Goal: Task Accomplishment & Management: Manage account settings

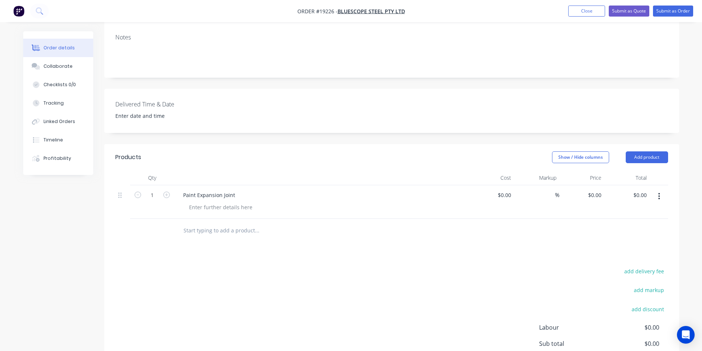
scroll to position [159, 0]
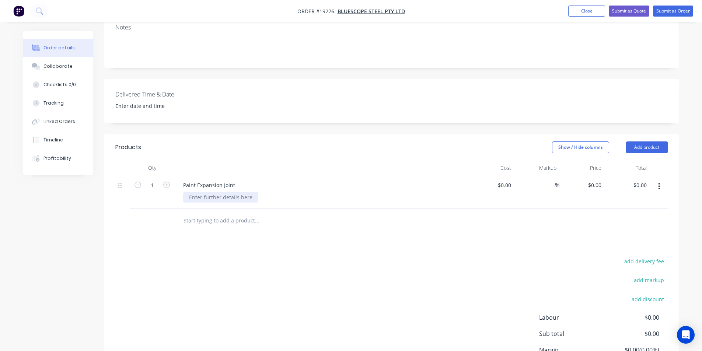
click at [233, 192] on div at bounding box center [220, 197] width 75 height 11
click at [217, 192] on div at bounding box center [220, 197] width 75 height 11
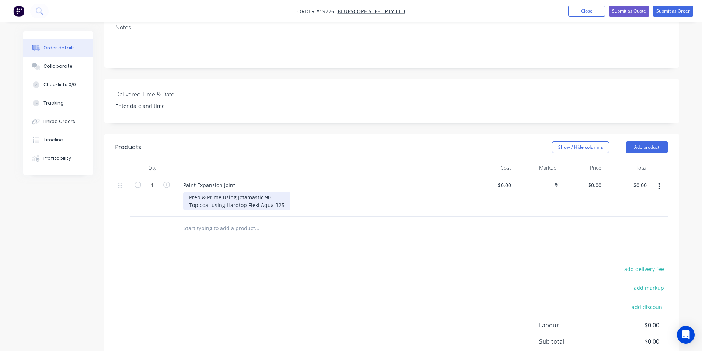
click at [286, 192] on div "Prep & Prime using Jotamastic 90 Top coat using Hardtop Flexi Aqua B25" at bounding box center [236, 201] width 107 height 18
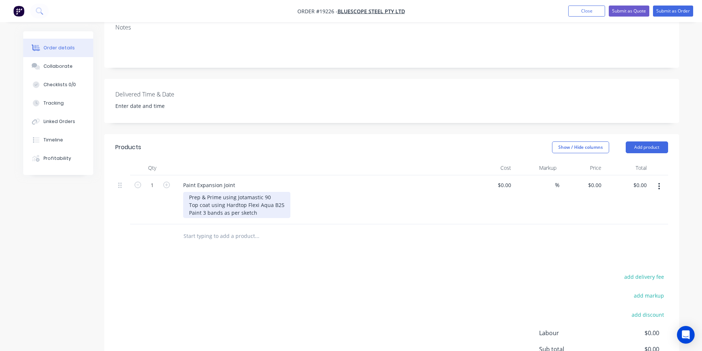
drag, startPoint x: 256, startPoint y: 186, endPoint x: 267, endPoint y: 186, distance: 11.4
click at [256, 192] on div "Prep & Prime using Jotamastic 90 Top coat using Hardtop Flexi Aqua B25 Paint 3 …" at bounding box center [236, 205] width 107 height 26
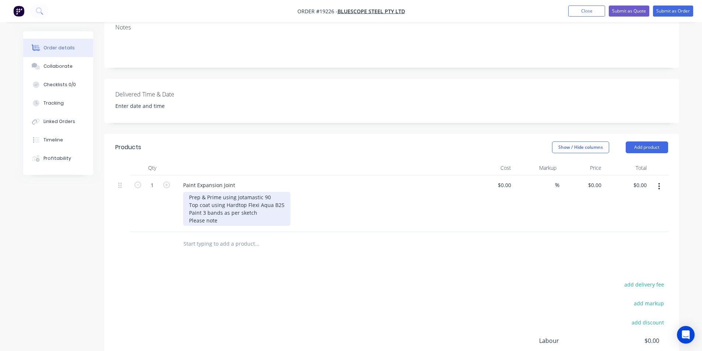
click at [238, 192] on div "Prep & Prime using Jotamastic 90 Top coat using Hardtop Flexi Aqua B25 Paint 3 …" at bounding box center [236, 209] width 107 height 34
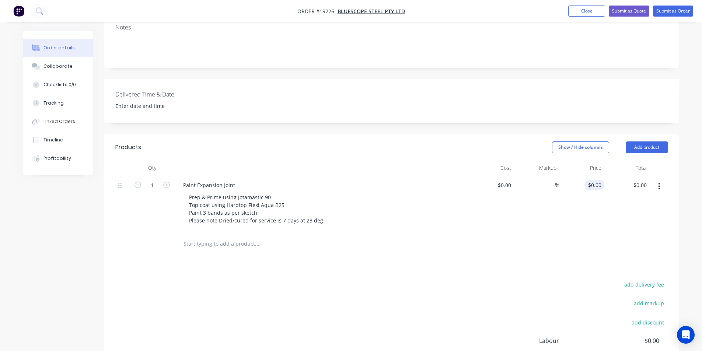
click at [599, 180] on input "$0.00" at bounding box center [596, 185] width 17 height 11
type input "$2,784.00"
click at [593, 232] on div at bounding box center [391, 244] width 553 height 24
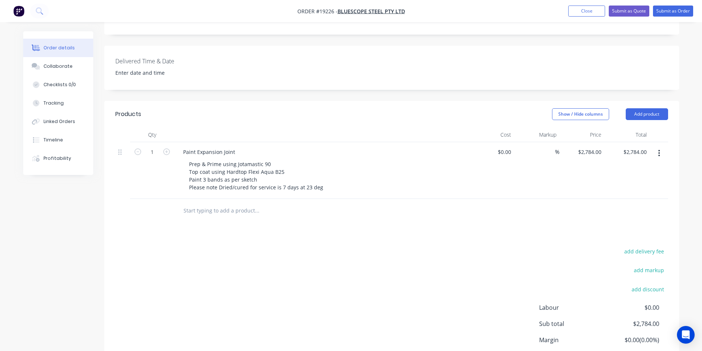
scroll to position [220, 0]
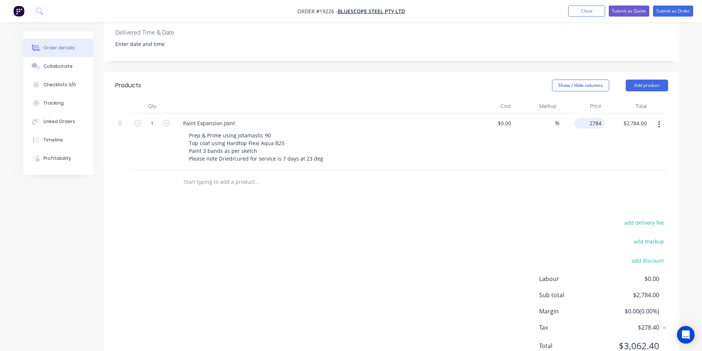
click at [594, 118] on input "2784" at bounding box center [591, 123] width 27 height 11
type input "$2,684.00"
click at [634, 133] on div "$2,684.00 $2,784.00" at bounding box center [627, 142] width 45 height 57
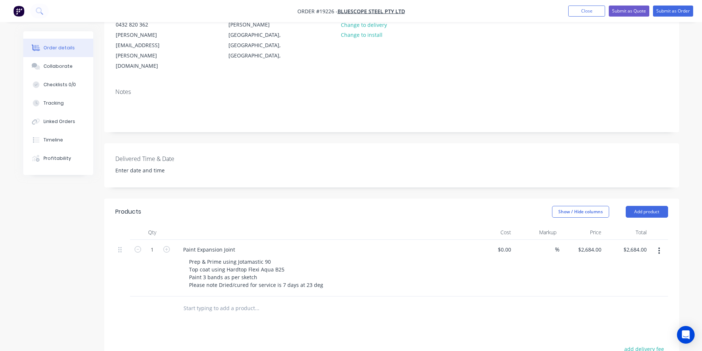
scroll to position [36, 0]
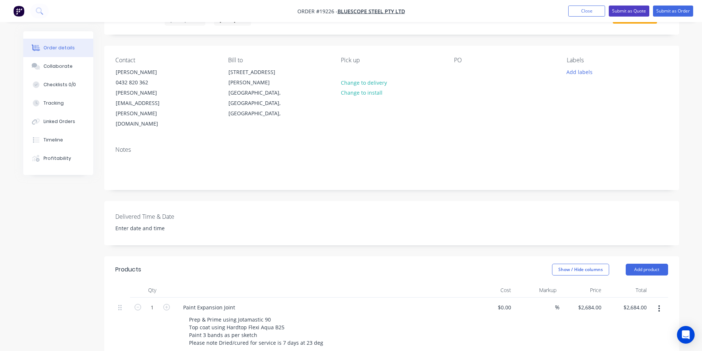
click at [632, 10] on button "Submit as Quote" at bounding box center [629, 11] width 41 height 11
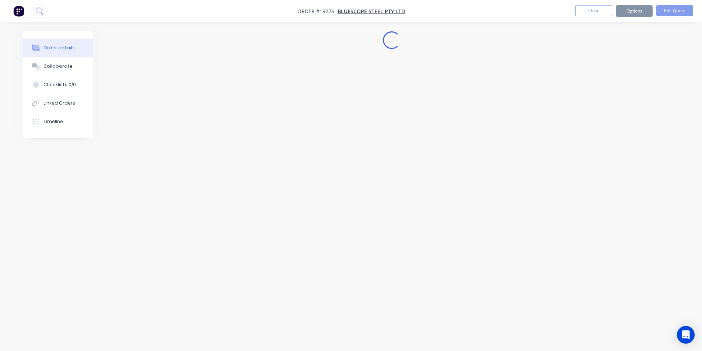
scroll to position [0, 0]
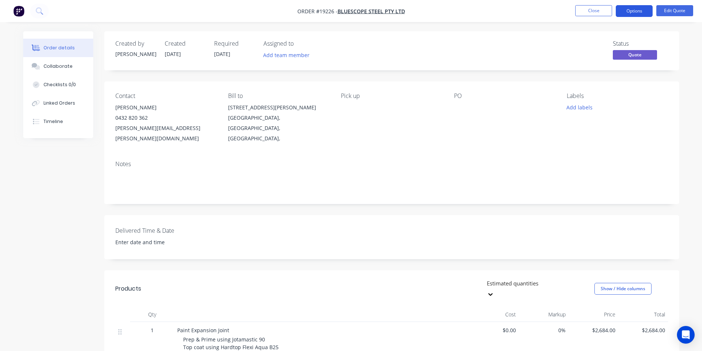
click at [638, 8] on button "Options" at bounding box center [634, 11] width 37 height 12
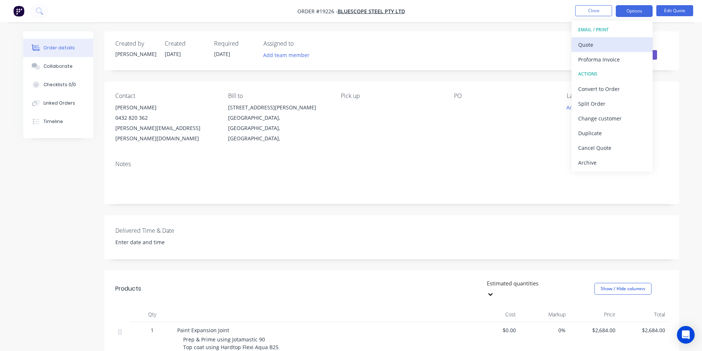
click at [593, 44] on div "Quote" at bounding box center [613, 44] width 68 height 11
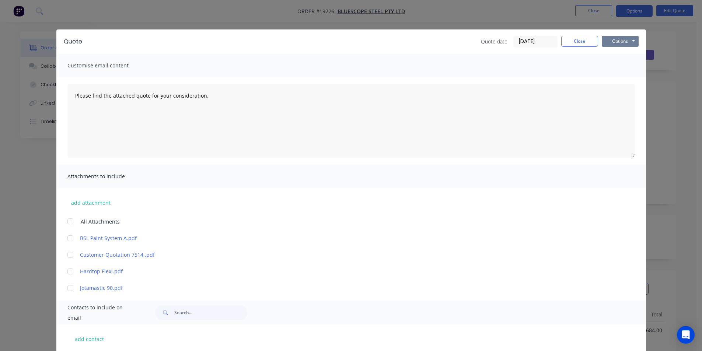
click at [622, 45] on button "Options" at bounding box center [620, 41] width 37 height 11
click at [624, 63] on button "Print" at bounding box center [625, 66] width 47 height 12
click at [578, 41] on button "Close" at bounding box center [580, 41] width 37 height 11
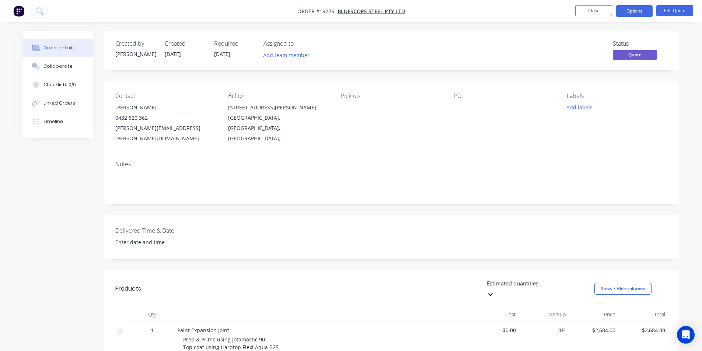
click at [23, 12] on img "button" at bounding box center [18, 11] width 11 height 11
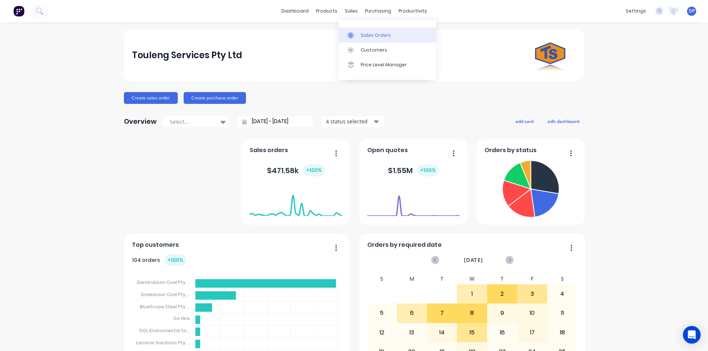
click at [367, 35] on div "Sales Orders" at bounding box center [376, 35] width 30 height 7
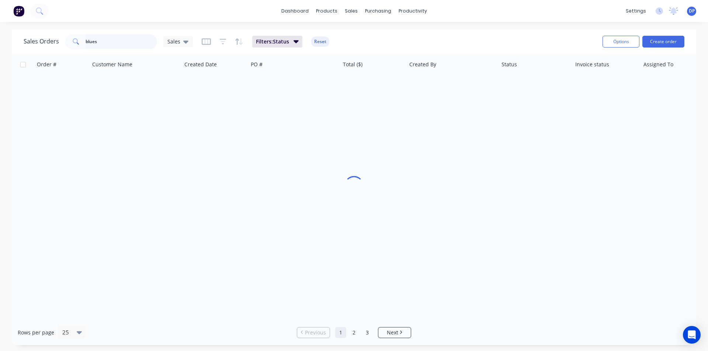
click at [47, 42] on div "Sales Orders blues Sales" at bounding box center [108, 41] width 169 height 15
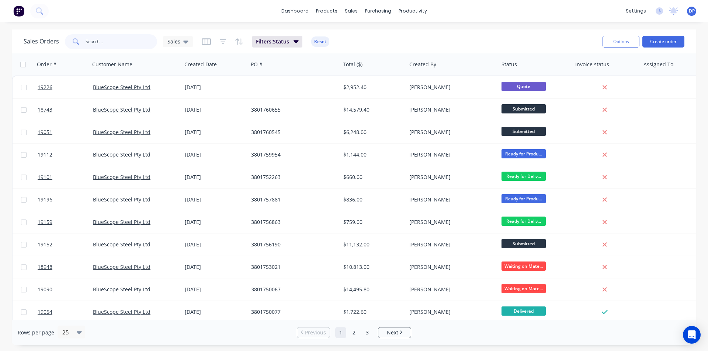
paste input "4543218487"
type input "4543218487"
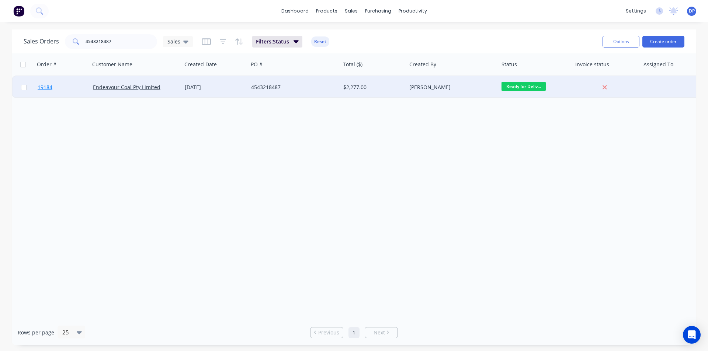
click at [44, 89] on span "19184" at bounding box center [45, 87] width 15 height 7
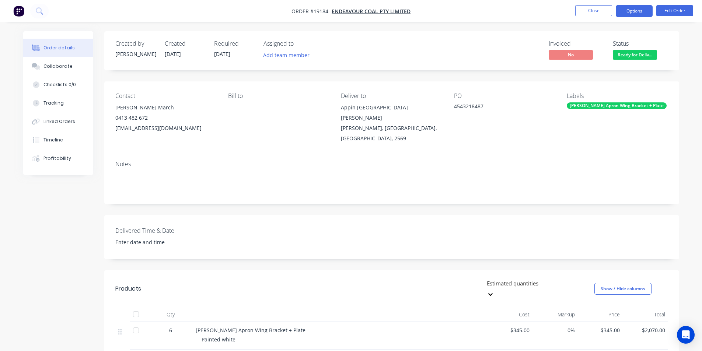
click at [639, 10] on button "Options" at bounding box center [634, 11] width 37 height 12
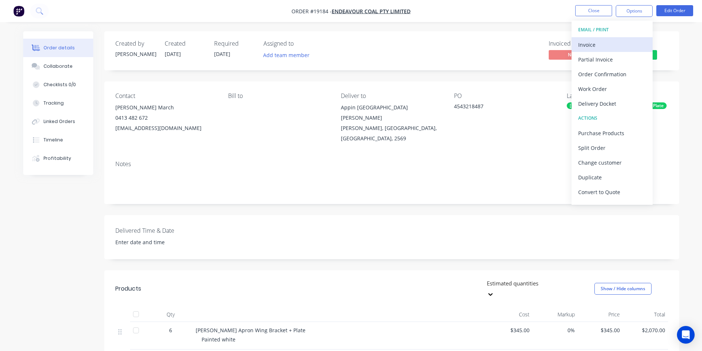
click at [605, 42] on div "Invoice" at bounding box center [613, 44] width 68 height 11
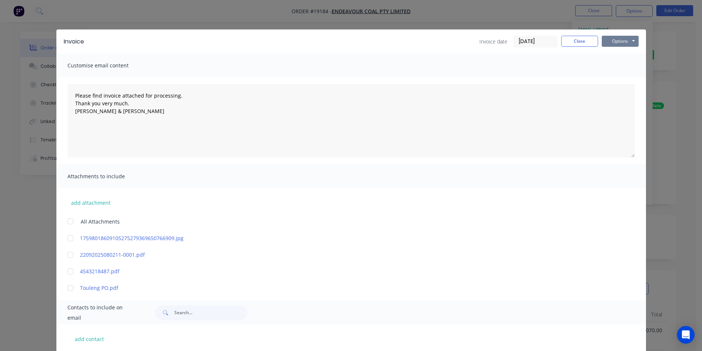
click at [617, 41] on button "Options" at bounding box center [620, 41] width 37 height 11
click at [624, 67] on button "Print" at bounding box center [625, 66] width 47 height 12
type textarea "Please find invoice attached for processing. Thank you very much. [PERSON_NAME]…"
click at [575, 46] on button "Close" at bounding box center [580, 41] width 37 height 11
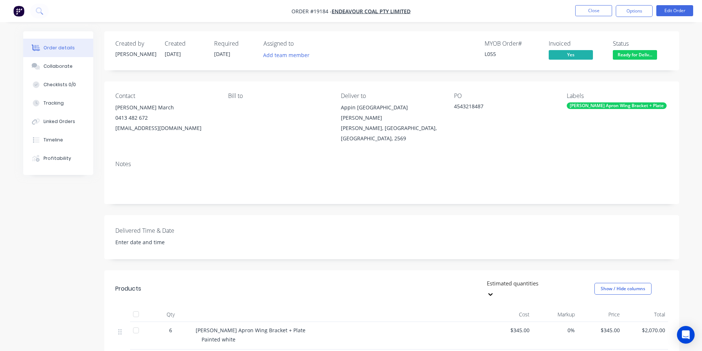
click at [639, 55] on span "Ready for Deliv..." at bounding box center [635, 54] width 44 height 9
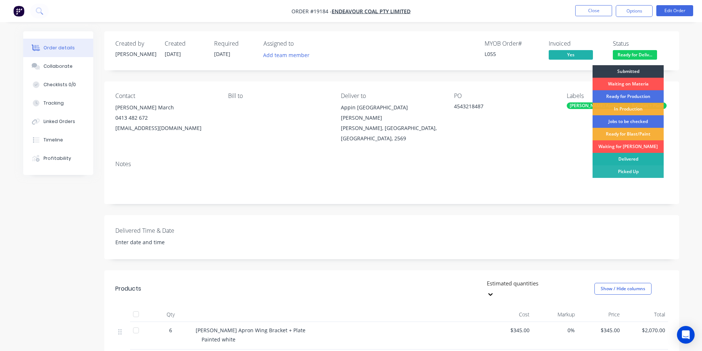
click at [629, 161] on div "Delivered" at bounding box center [628, 159] width 71 height 13
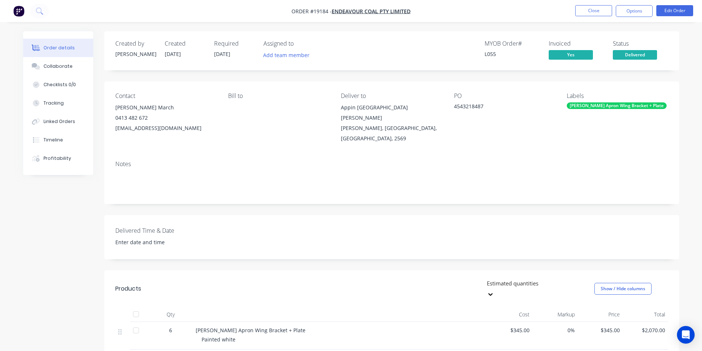
click at [17, 13] on img "button" at bounding box center [18, 11] width 11 height 11
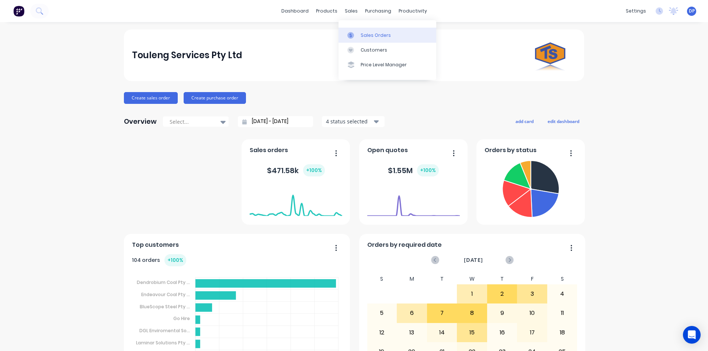
click at [371, 30] on link "Sales Orders" at bounding box center [387, 35] width 98 height 15
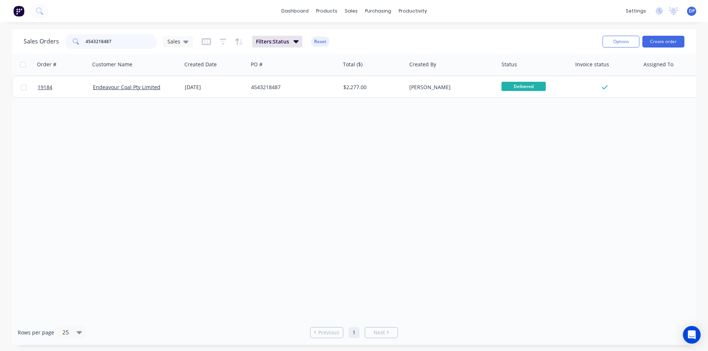
drag, startPoint x: 118, startPoint y: 37, endPoint x: 7, endPoint y: 37, distance: 111.0
click at [7, 37] on div "Sales Orders 4543218487 Sales Filters: Status Reset Options Create order Order …" at bounding box center [354, 187] width 708 height 316
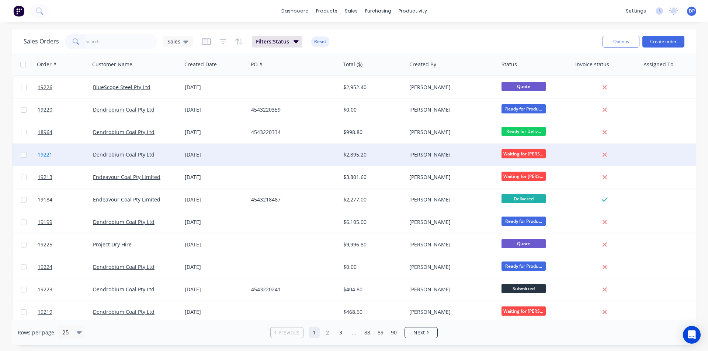
click at [50, 154] on span "19221" at bounding box center [45, 154] width 15 height 7
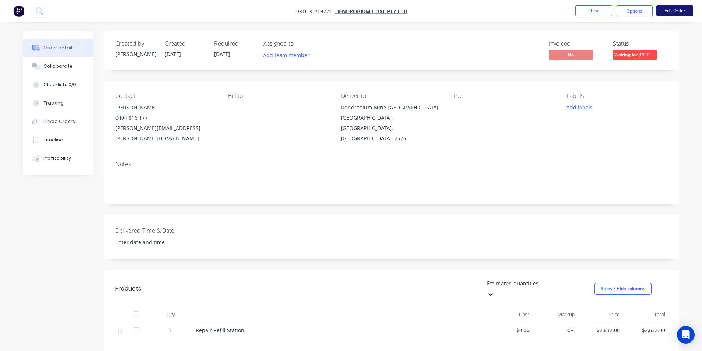
click at [680, 10] on button "Edit Order" at bounding box center [675, 10] width 37 height 11
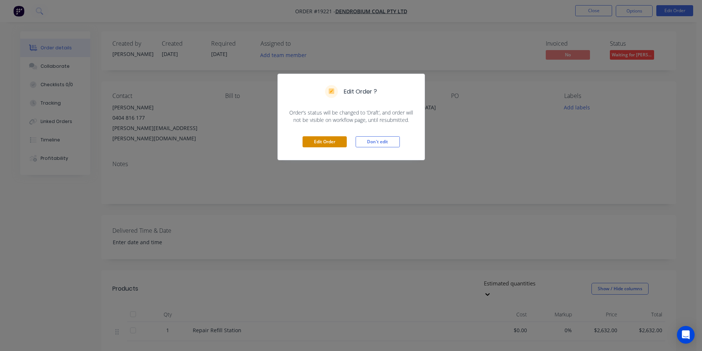
click at [329, 143] on button "Edit Order" at bounding box center [325, 141] width 44 height 11
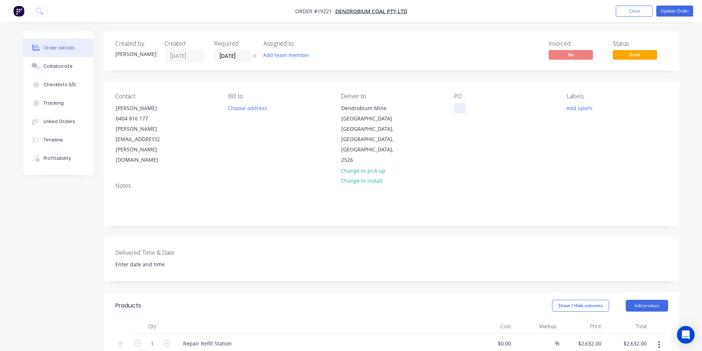
click at [461, 105] on div at bounding box center [460, 108] width 12 height 11
paste div
click at [65, 65] on div "Collaborate" at bounding box center [58, 66] width 29 height 7
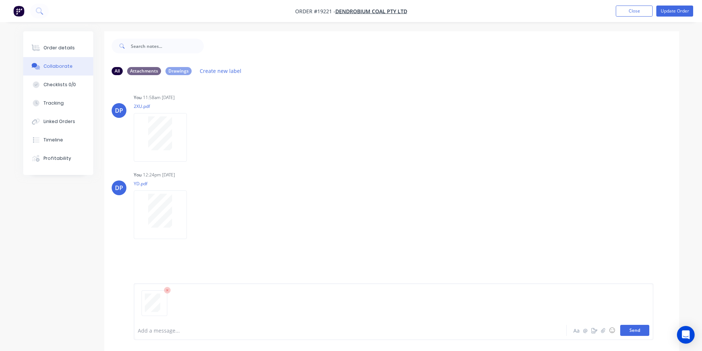
click at [623, 330] on button "Send" at bounding box center [635, 330] width 29 height 11
click at [62, 49] on div "Order details" at bounding box center [59, 48] width 31 height 7
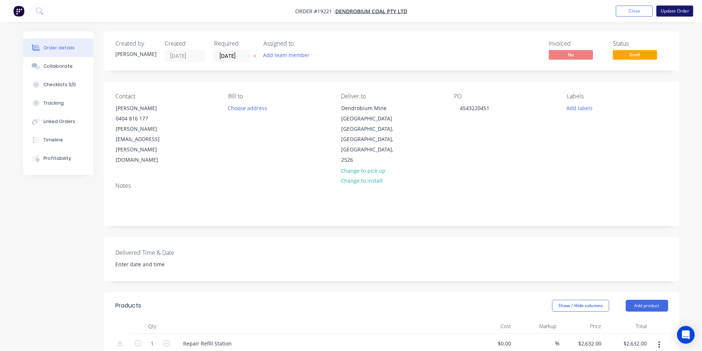
click at [677, 12] on button "Update Order" at bounding box center [675, 11] width 37 height 11
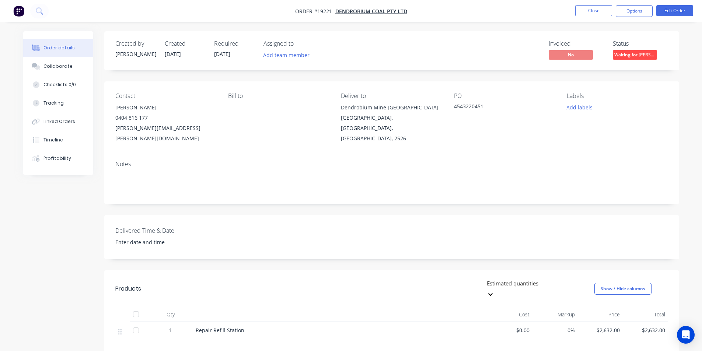
click at [642, 57] on span "Waiting for [PERSON_NAME]" at bounding box center [635, 54] width 44 height 9
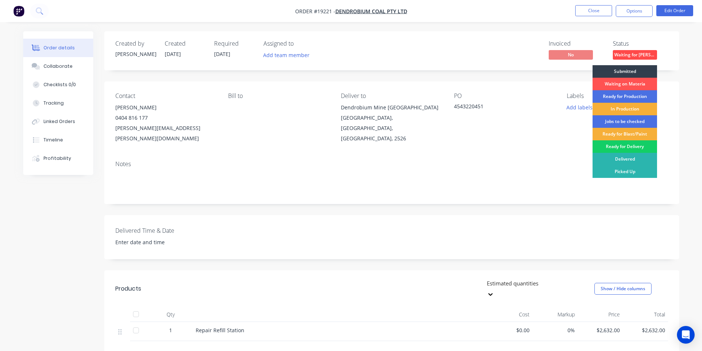
click at [639, 148] on div "Ready for Delivery" at bounding box center [625, 146] width 65 height 13
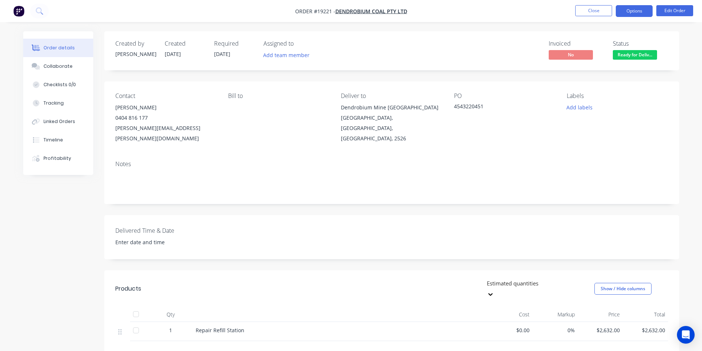
click at [636, 11] on button "Options" at bounding box center [634, 11] width 37 height 12
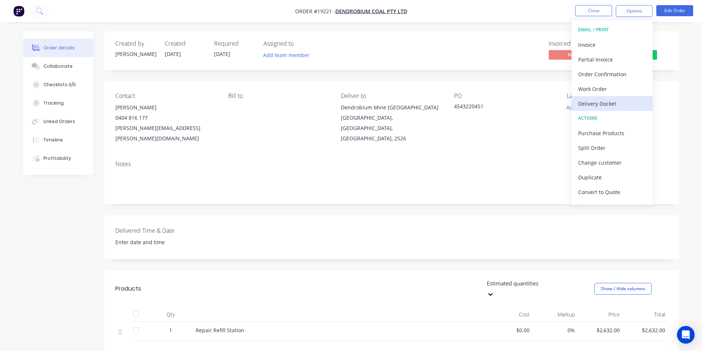
click at [622, 107] on div "Delivery Docket" at bounding box center [613, 103] width 68 height 11
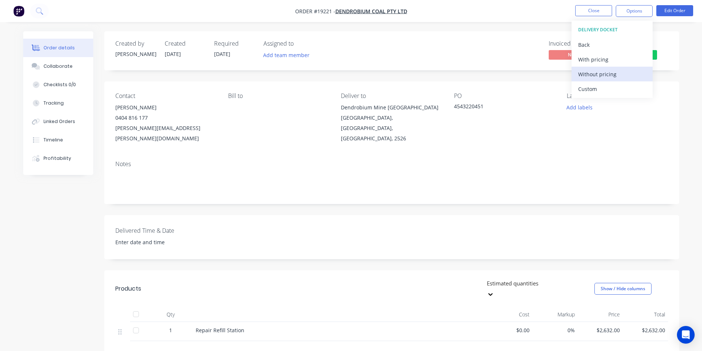
click at [610, 73] on div "Without pricing" at bounding box center [613, 74] width 68 height 11
click at [529, 38] on div "Created by [PERSON_NAME] Created [DATE] Required [DATE] Assigned to Add team me…" at bounding box center [391, 50] width 575 height 39
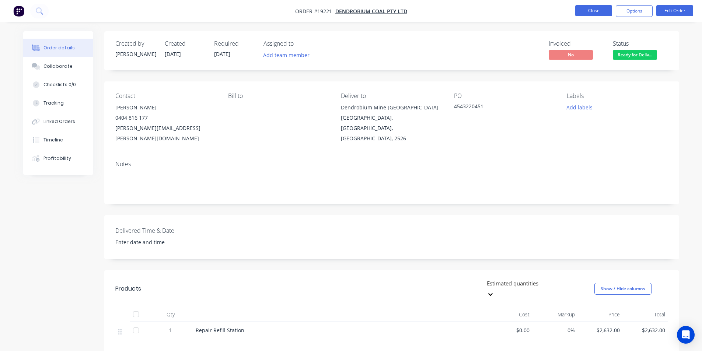
click at [598, 8] on button "Close" at bounding box center [594, 10] width 37 height 11
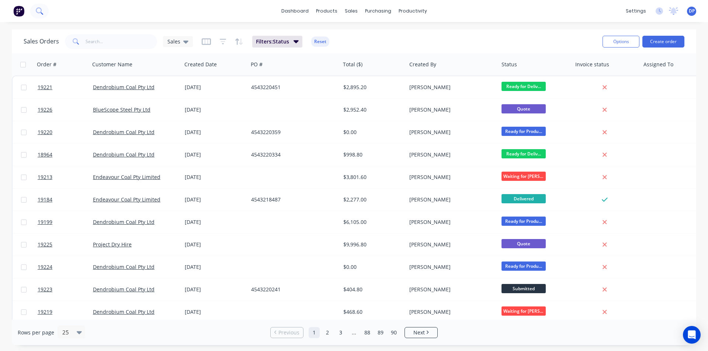
click at [40, 14] on icon at bounding box center [39, 10] width 7 height 7
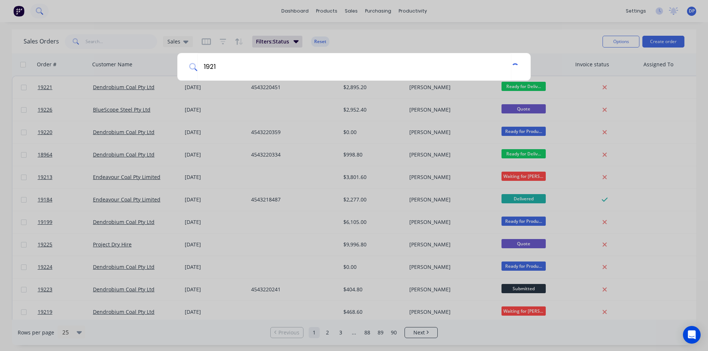
type input "19218"
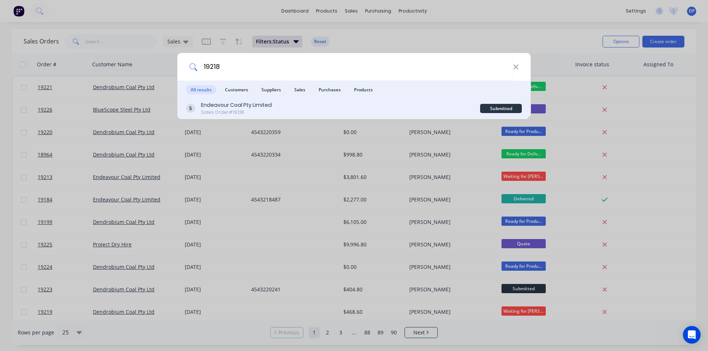
click at [229, 104] on div "Endeavour Coal Pty Limited" at bounding box center [236, 105] width 71 height 8
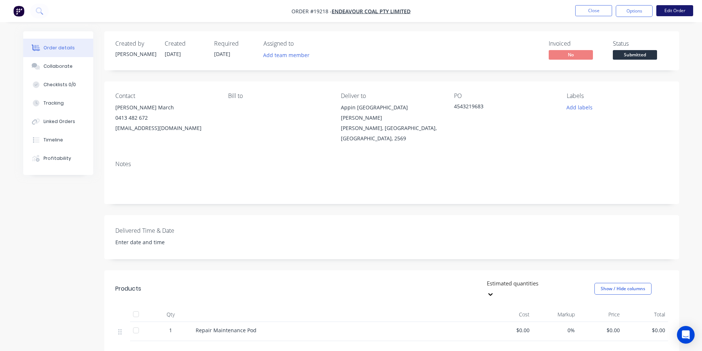
click at [679, 8] on button "Edit Order" at bounding box center [675, 10] width 37 height 11
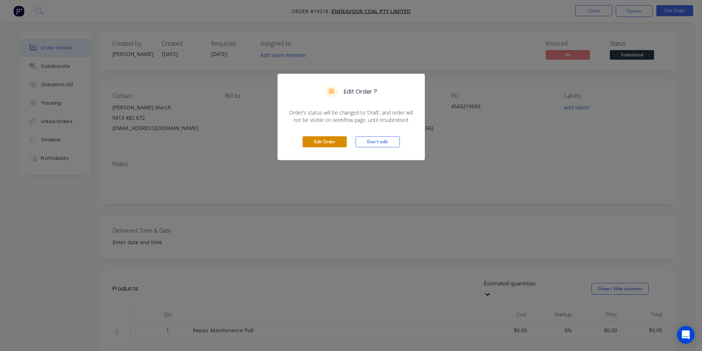
click at [336, 147] on button "Edit Order" at bounding box center [325, 141] width 44 height 11
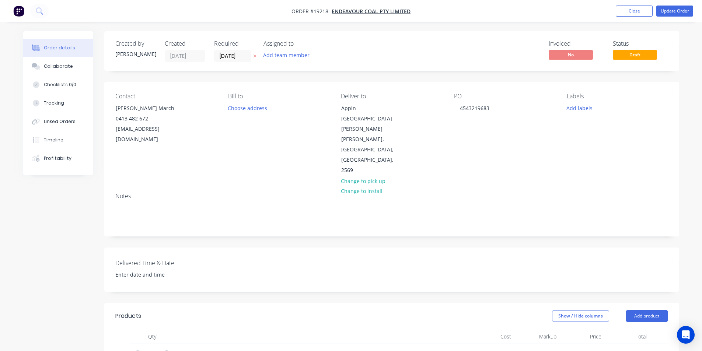
click at [153, 109] on div "[PERSON_NAME] March" at bounding box center [146, 108] width 61 height 10
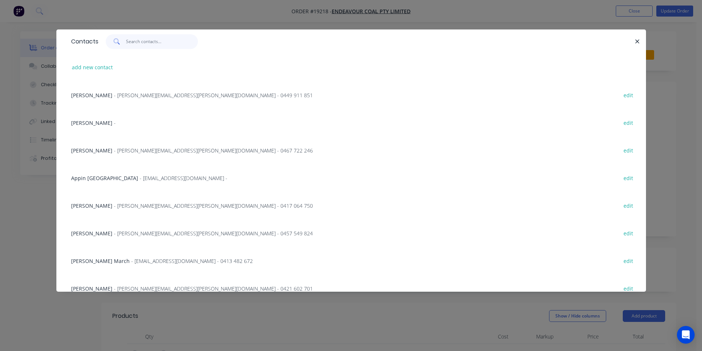
click at [159, 44] on input "text" at bounding box center [162, 41] width 72 height 15
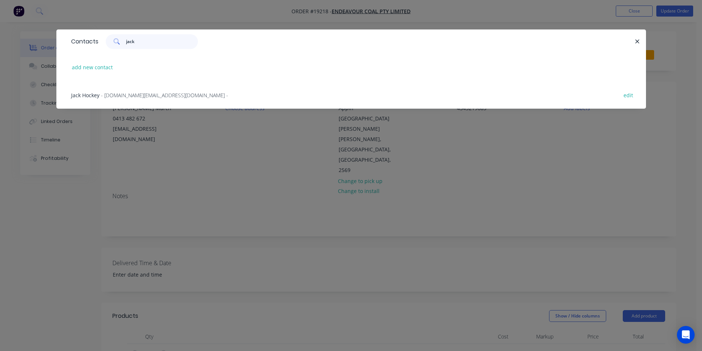
type input "jack"
click at [112, 91] on div "Jack Hockey - [DOMAIN_NAME][EMAIL_ADDRESS][DOMAIN_NAME] -" at bounding box center [149, 95] width 157 height 8
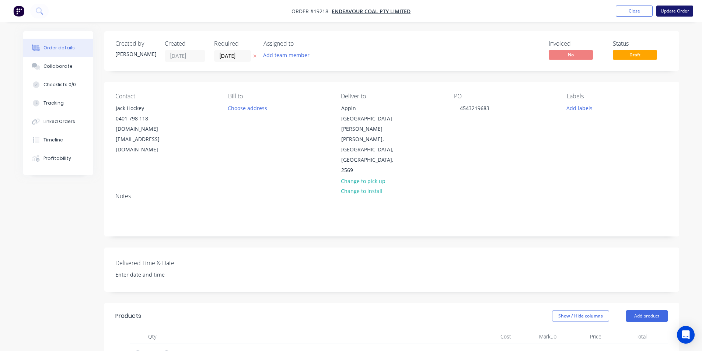
click at [677, 11] on button "Update Order" at bounding box center [675, 11] width 37 height 11
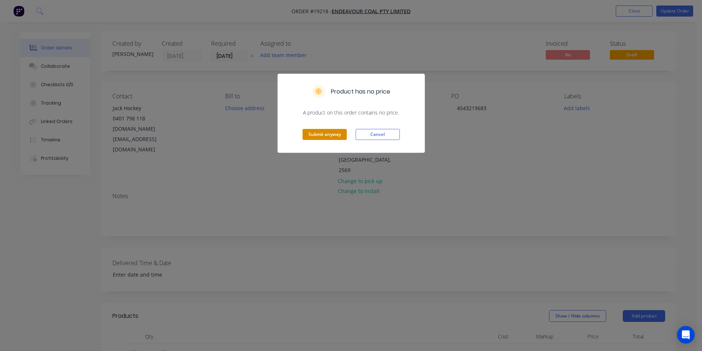
click at [334, 136] on button "Submit anyway" at bounding box center [325, 134] width 44 height 11
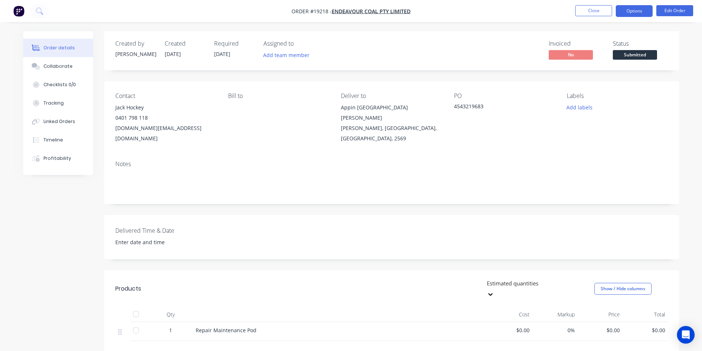
click at [624, 8] on button "Options" at bounding box center [634, 11] width 37 height 12
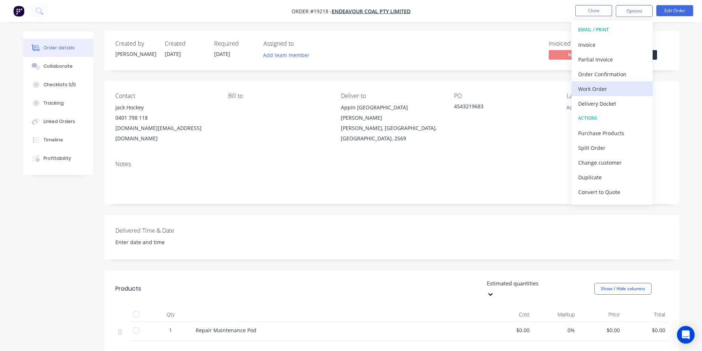
click at [614, 88] on div "Work Order" at bounding box center [613, 89] width 68 height 11
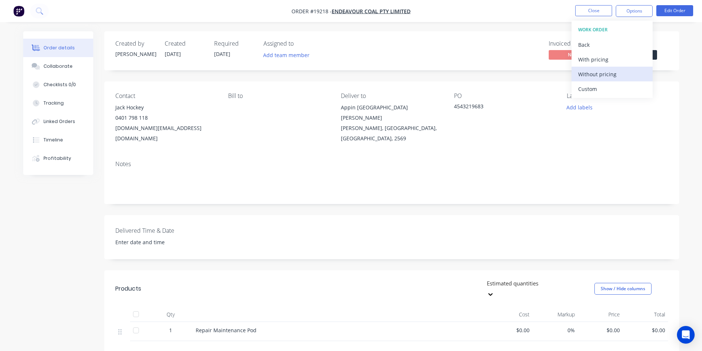
click at [614, 79] on div "Without pricing" at bounding box center [613, 74] width 68 height 11
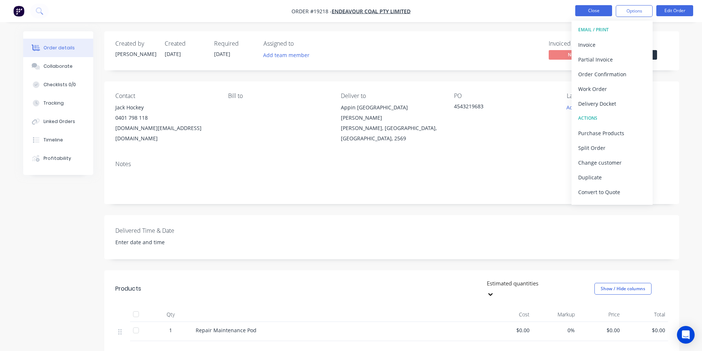
click at [587, 13] on button "Close" at bounding box center [594, 10] width 37 height 11
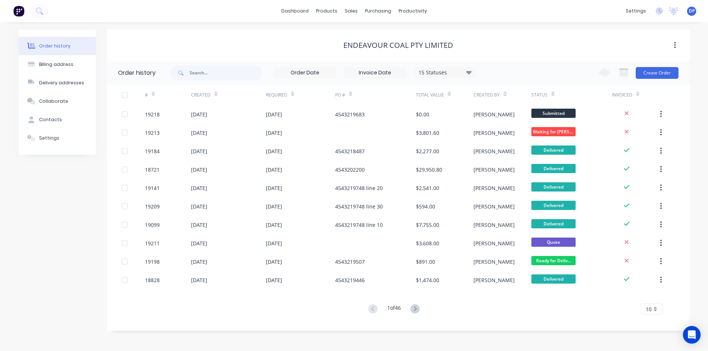
click at [15, 8] on img at bounding box center [18, 11] width 11 height 11
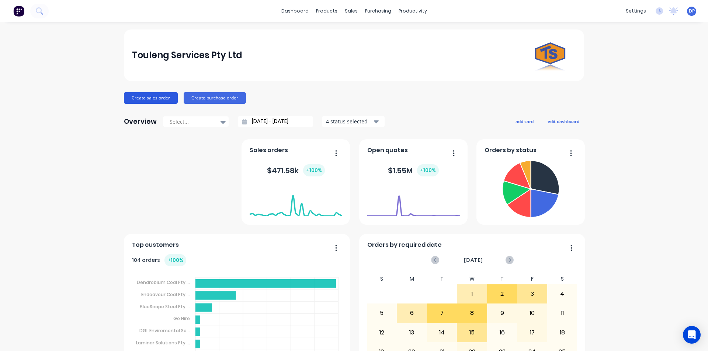
click at [124, 100] on button "Create sales order" at bounding box center [151, 98] width 54 height 12
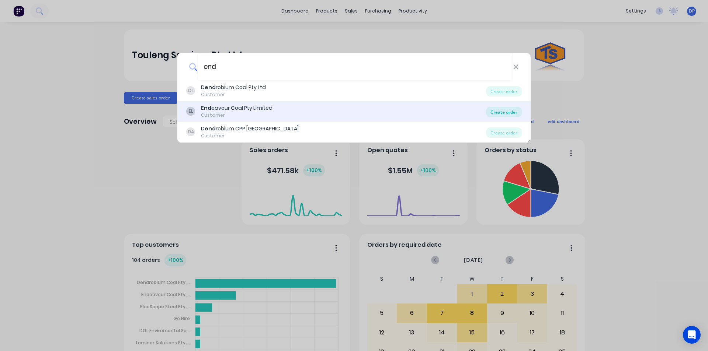
type input "end"
click at [508, 110] on div "Create order" at bounding box center [504, 112] width 36 height 10
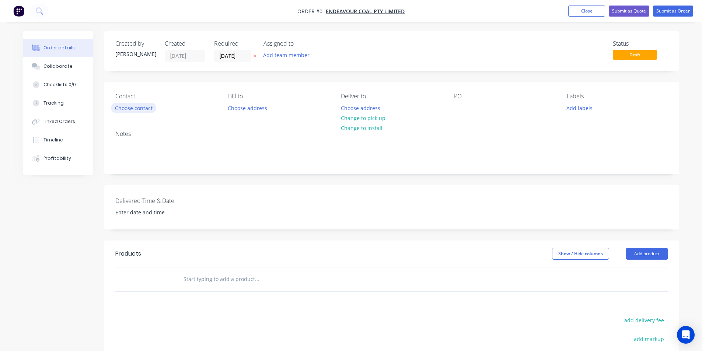
click at [142, 110] on button "Choose contact" at bounding box center [133, 108] width 45 height 10
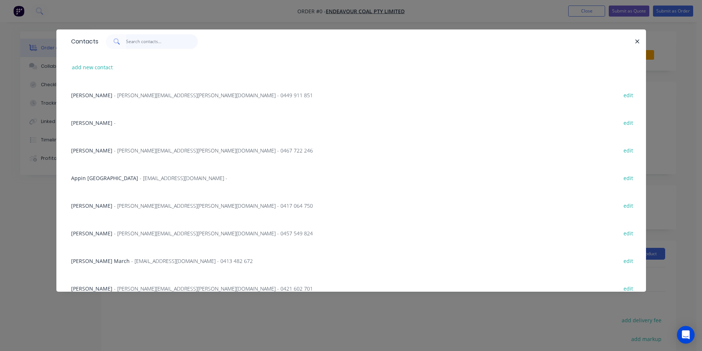
click at [132, 47] on input "text" at bounding box center [162, 41] width 72 height 15
click at [639, 38] on icon "button" at bounding box center [637, 41] width 5 height 7
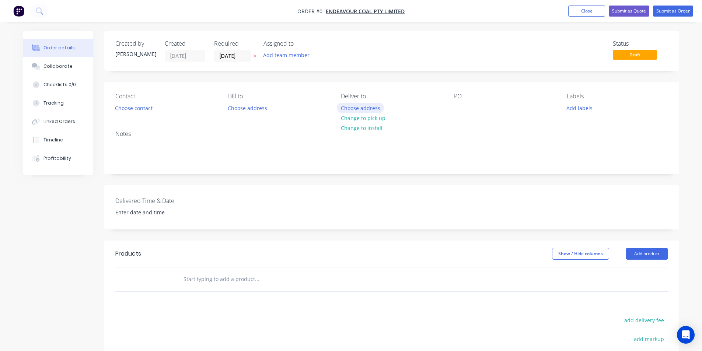
click at [367, 105] on button "Choose address" at bounding box center [360, 108] width 47 height 10
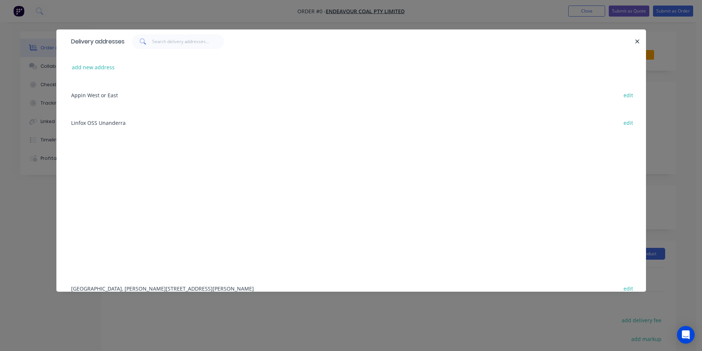
scroll to position [121, 0]
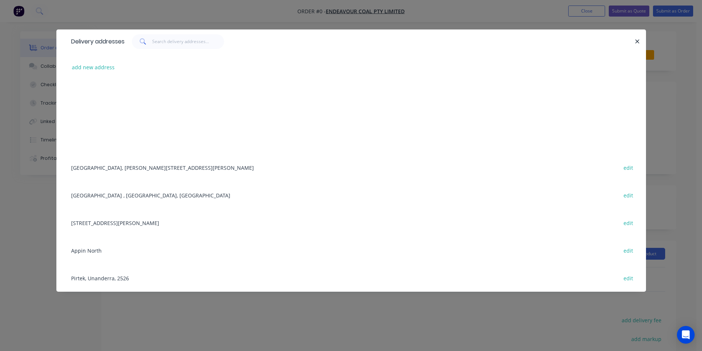
click at [129, 171] on div "[GEOGRAPHIC_DATA], [PERSON_NAME][STREET_ADDRESS][PERSON_NAME] edit" at bounding box center [351, 168] width 568 height 28
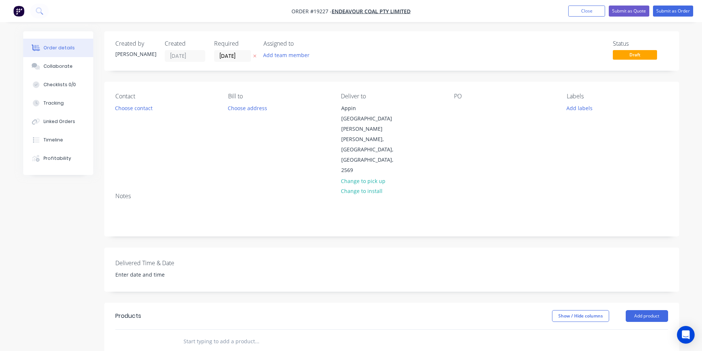
click at [452, 112] on div "Contact Choose contact [PERSON_NAME] to Choose address Deliver to [GEOGRAPHIC_D…" at bounding box center [391, 134] width 575 height 105
click at [458, 107] on div at bounding box center [460, 108] width 12 height 11
paste div
click at [653, 310] on button "Add product" at bounding box center [647, 316] width 42 height 12
click at [647, 344] on div "Basic product" at bounding box center [633, 349] width 57 height 11
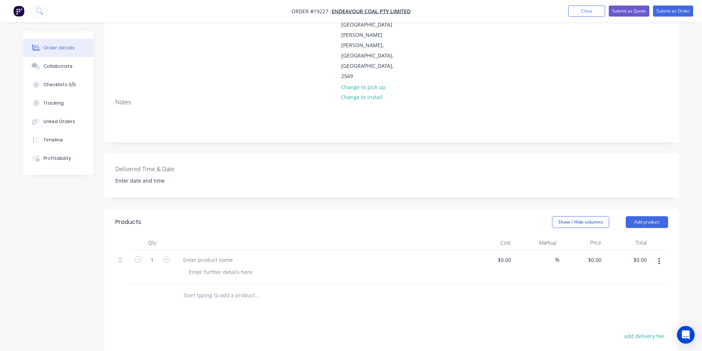
scroll to position [111, 0]
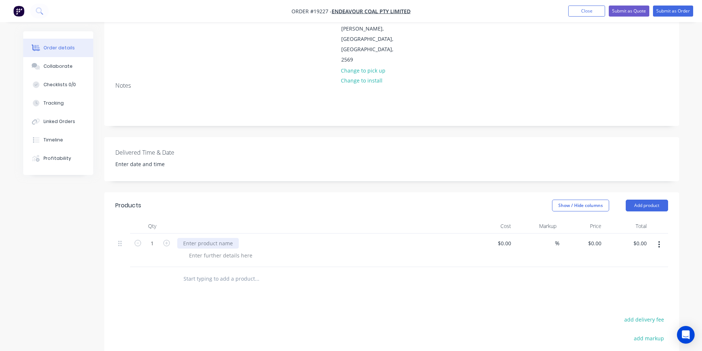
click at [215, 238] on div at bounding box center [208, 243] width 62 height 11
click at [202, 234] on div "Repair Plough Top Plates" at bounding box center [321, 251] width 295 height 34
click at [53, 59] on button "Collaborate" at bounding box center [58, 66] width 70 height 18
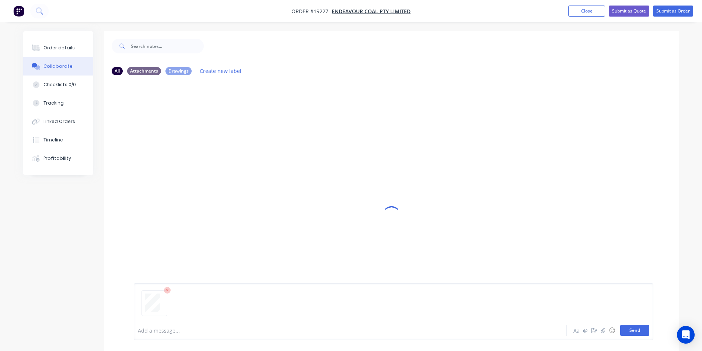
click at [633, 333] on button "Send" at bounding box center [635, 330] width 29 height 11
click at [50, 46] on div "Order details" at bounding box center [59, 48] width 31 height 7
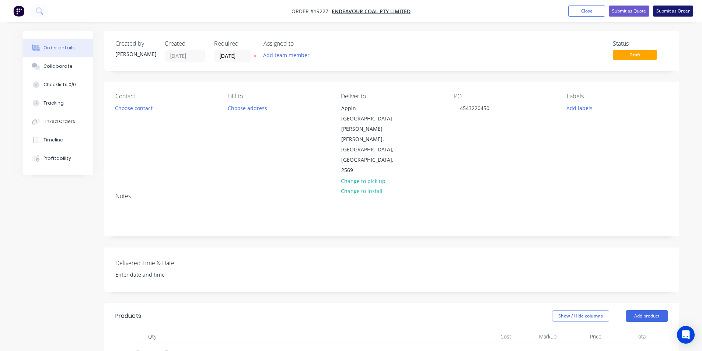
click at [674, 11] on button "Submit as Order" at bounding box center [673, 11] width 40 height 11
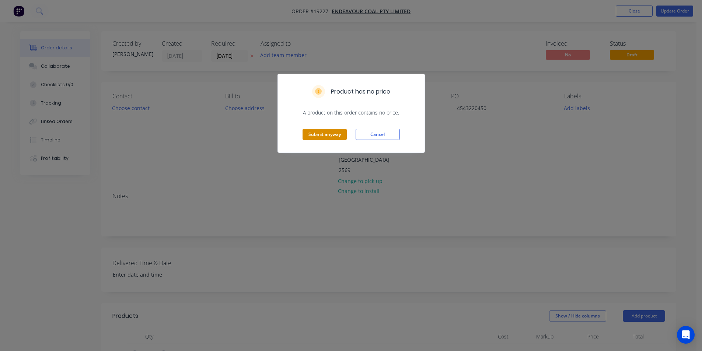
click at [326, 133] on button "Submit anyway" at bounding box center [325, 134] width 44 height 11
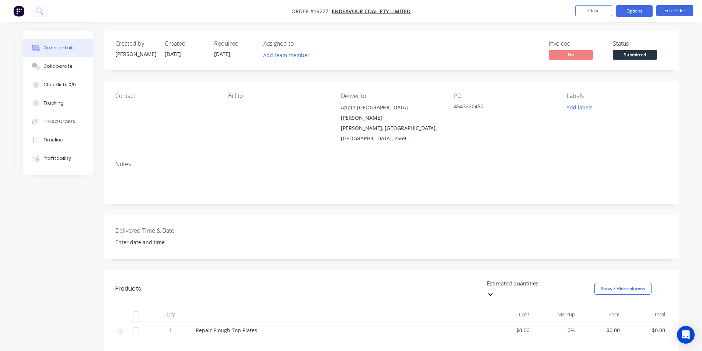
click at [630, 10] on button "Options" at bounding box center [634, 11] width 37 height 12
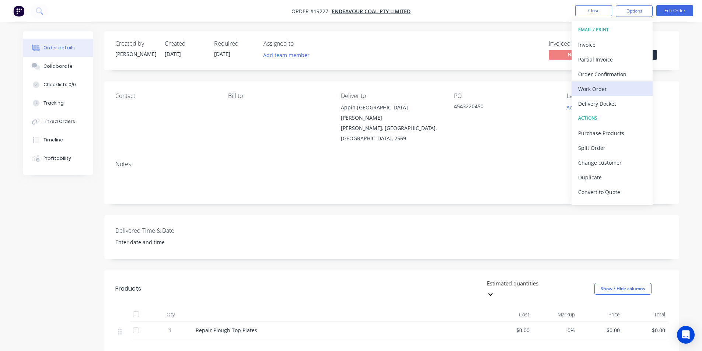
click at [608, 90] on div "Work Order" at bounding box center [613, 89] width 68 height 11
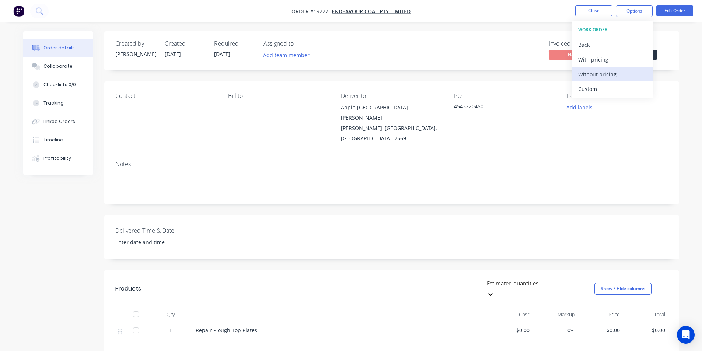
click at [607, 67] on button "Without pricing" at bounding box center [612, 74] width 81 height 15
click at [17, 10] on img "button" at bounding box center [18, 11] width 11 height 11
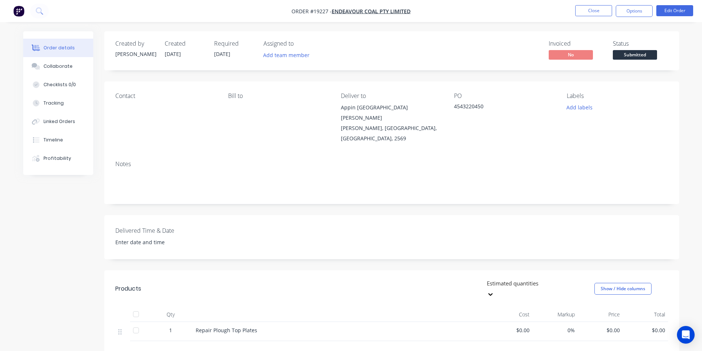
click at [22, 11] on img "button" at bounding box center [18, 11] width 11 height 11
